Goal: Task Accomplishment & Management: Manage account settings

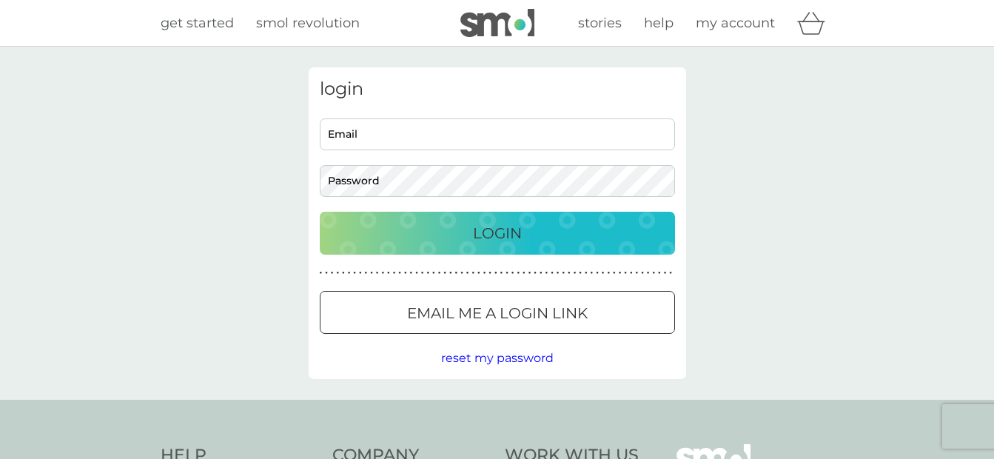
type input "babs31859@gmail.com"
click at [505, 235] on p "Login" at bounding box center [497, 233] width 49 height 24
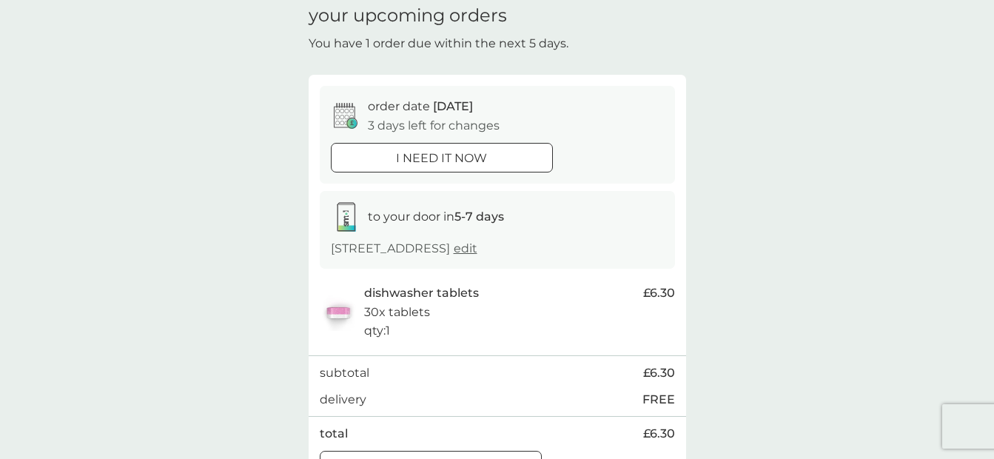
scroll to position [222, 0]
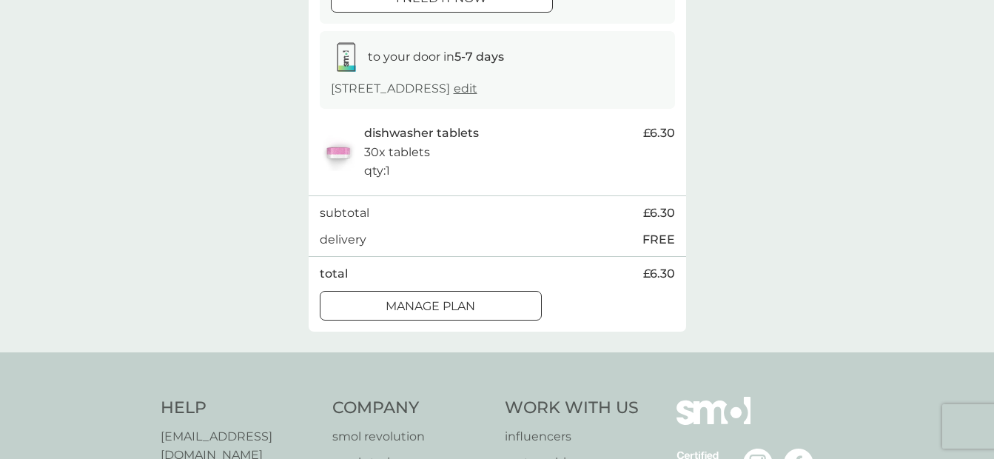
click at [463, 302] on p "Manage plan" at bounding box center [431, 306] width 90 height 19
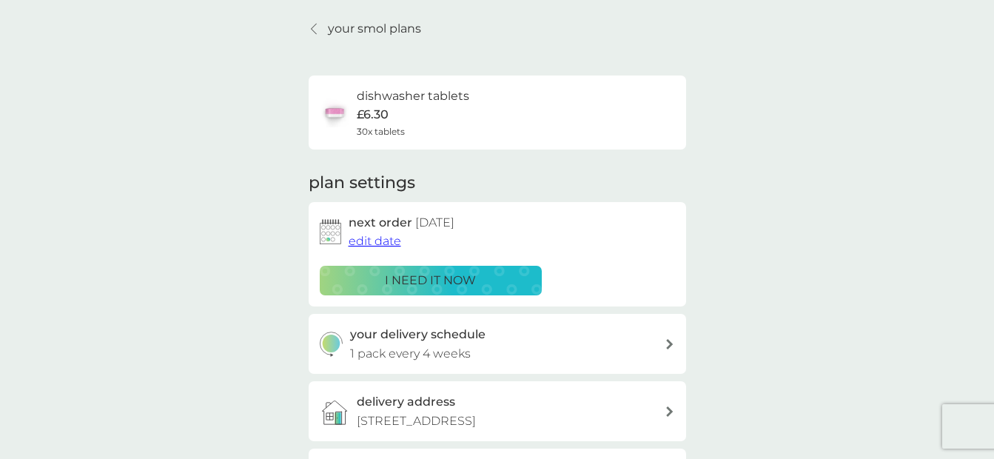
scroll to position [74, 0]
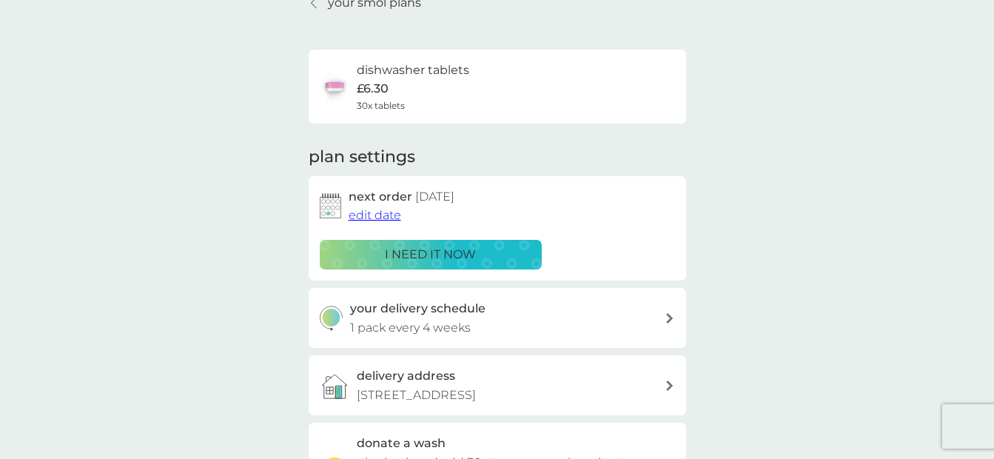
click at [368, 212] on span "edit date" at bounding box center [375, 215] width 53 height 14
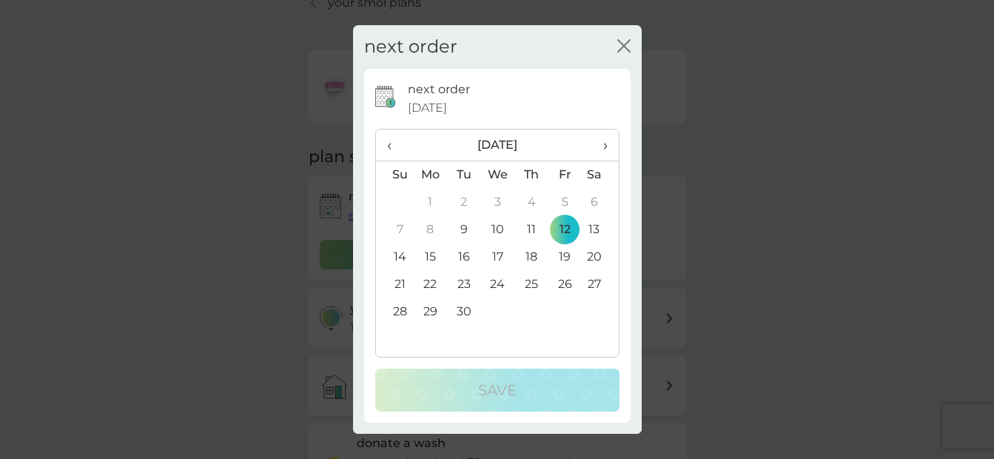
click at [532, 252] on td "18" at bounding box center [530, 257] width 33 height 27
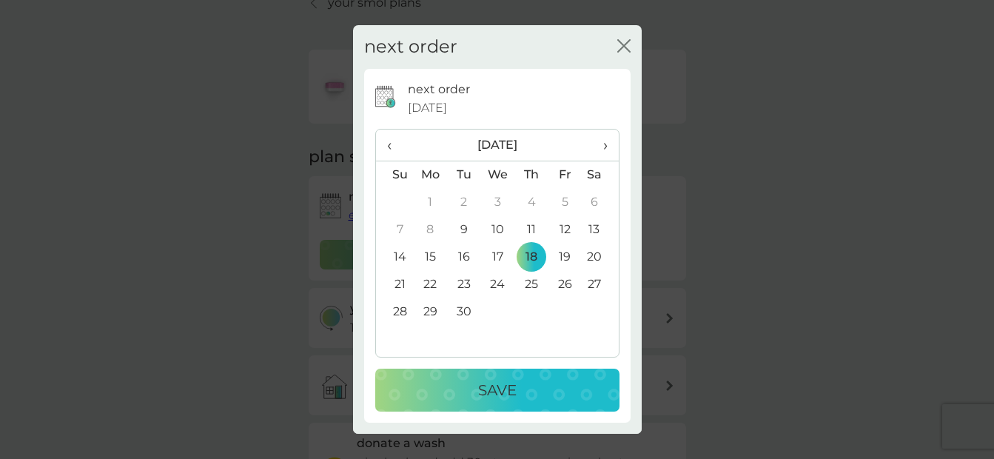
click at [521, 380] on div "Save" at bounding box center [497, 390] width 215 height 24
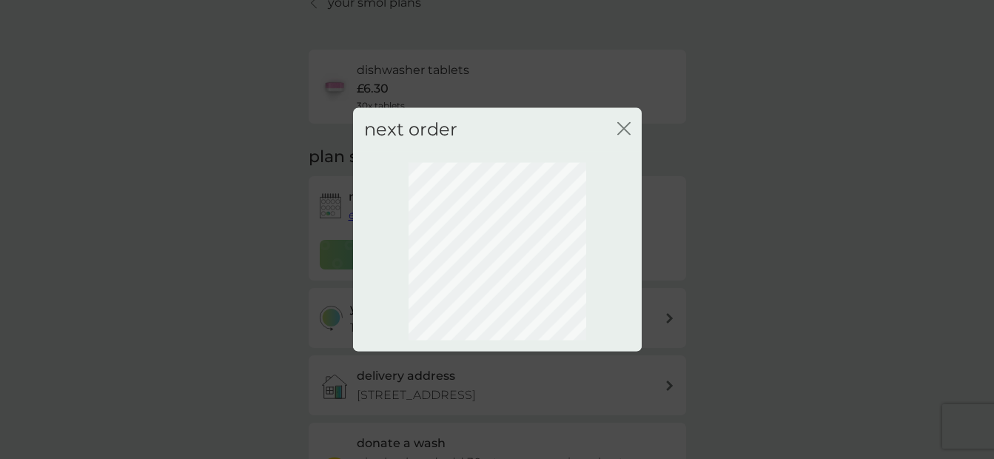
click at [614, 127] on div "next order close" at bounding box center [497, 130] width 289 height 44
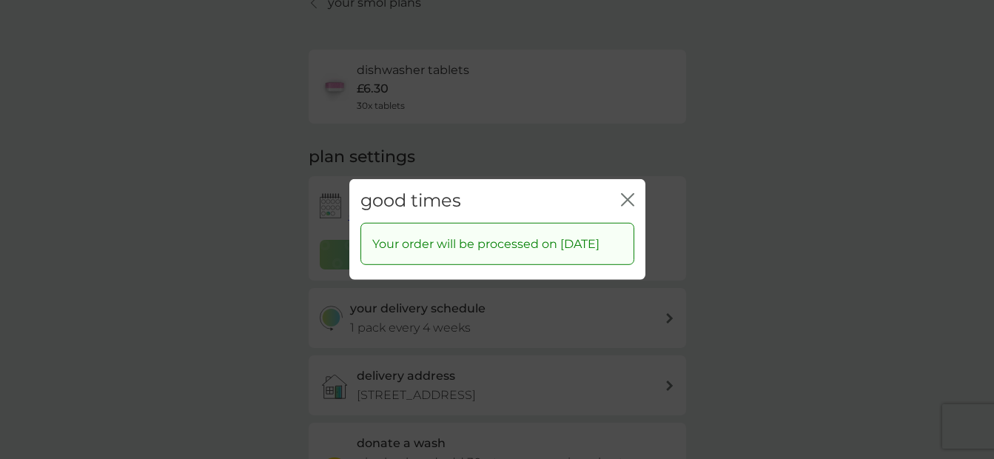
click at [624, 193] on icon "close" at bounding box center [627, 199] width 13 height 13
